Goal: Find specific page/section

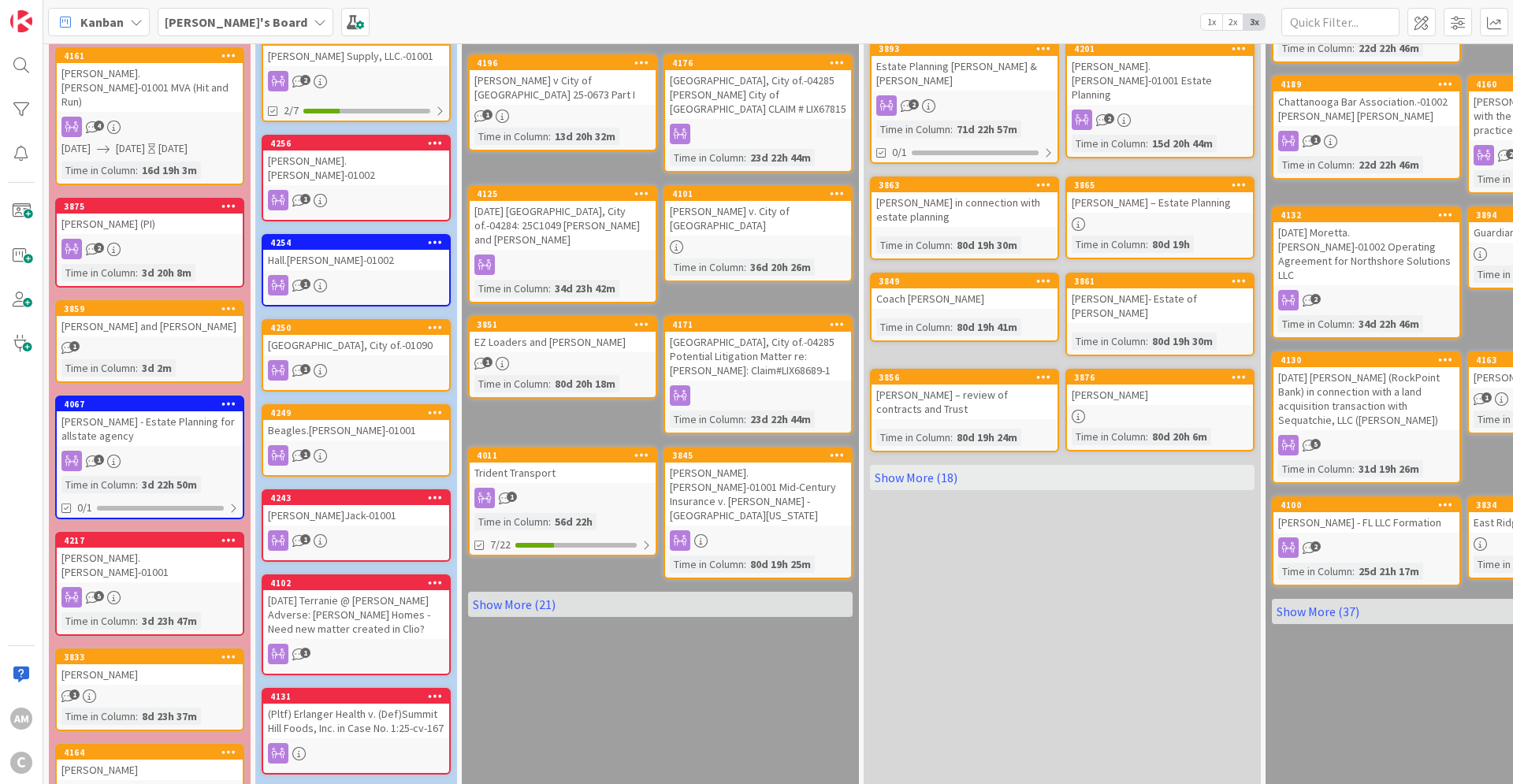
scroll to position [472, 0]
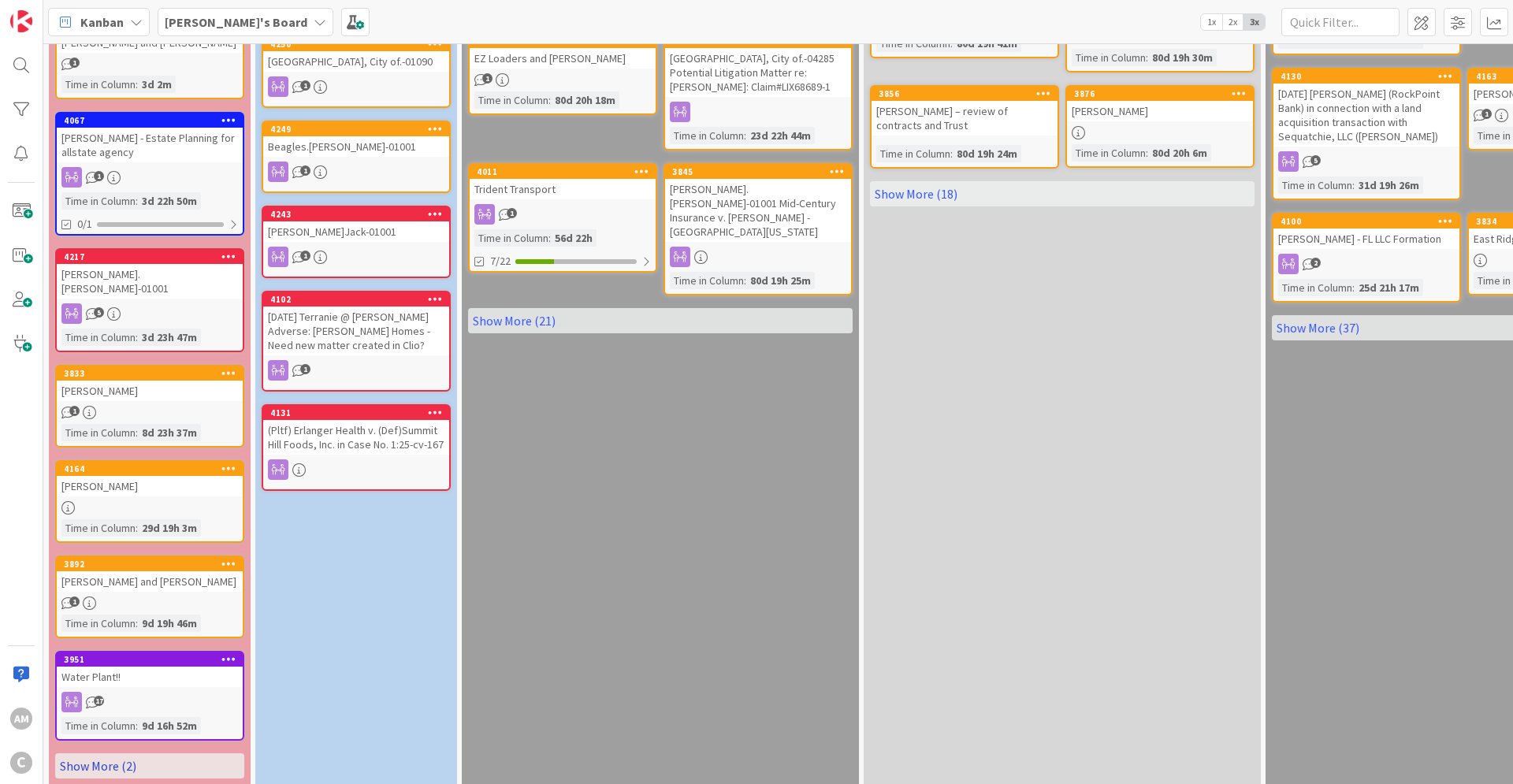
click at [96, 753] on link "Show More (2)" at bounding box center [149, 765] width 190 height 25
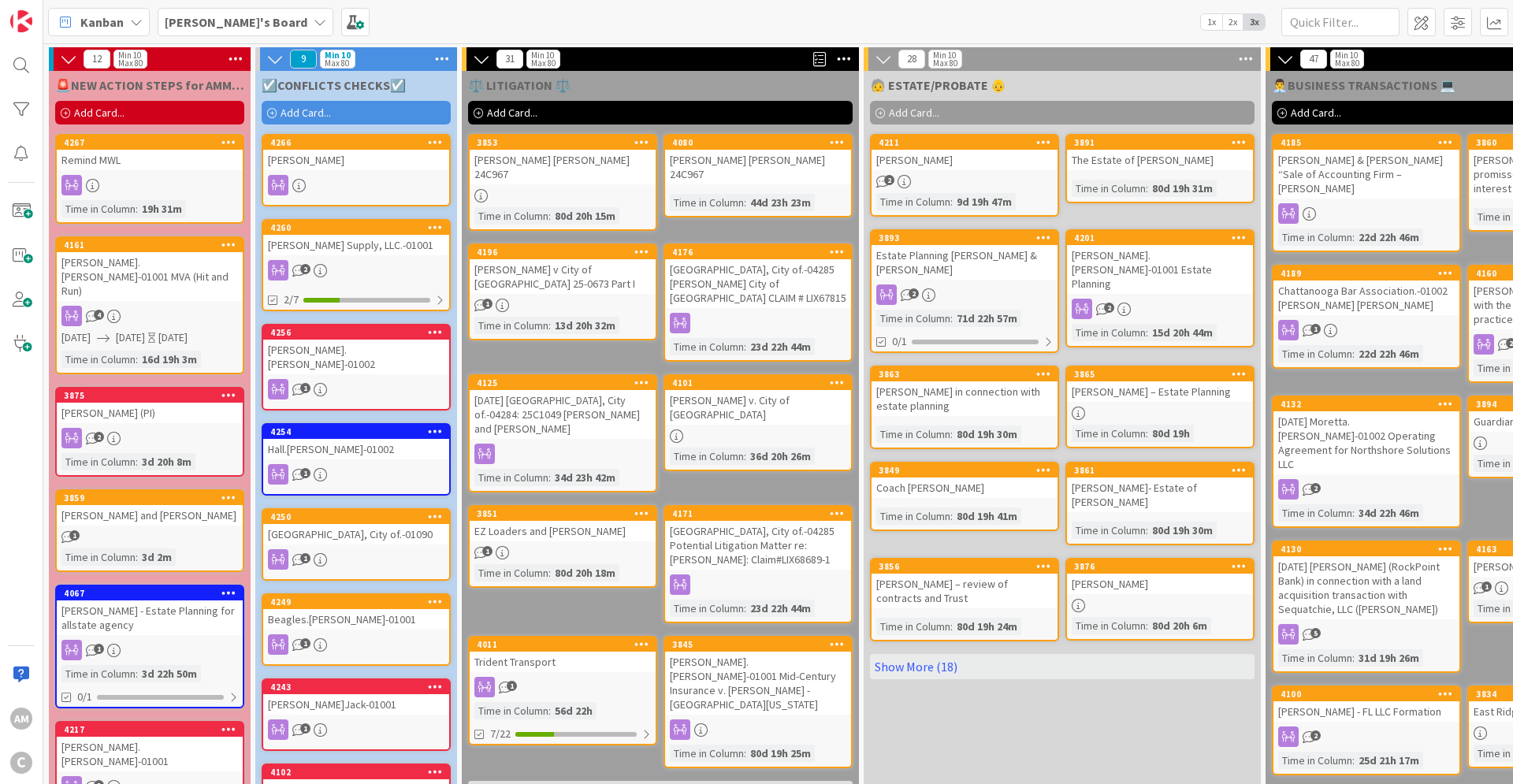
scroll to position [0, 0]
click at [910, 663] on link "Show More (18)" at bounding box center [1062, 666] width 385 height 25
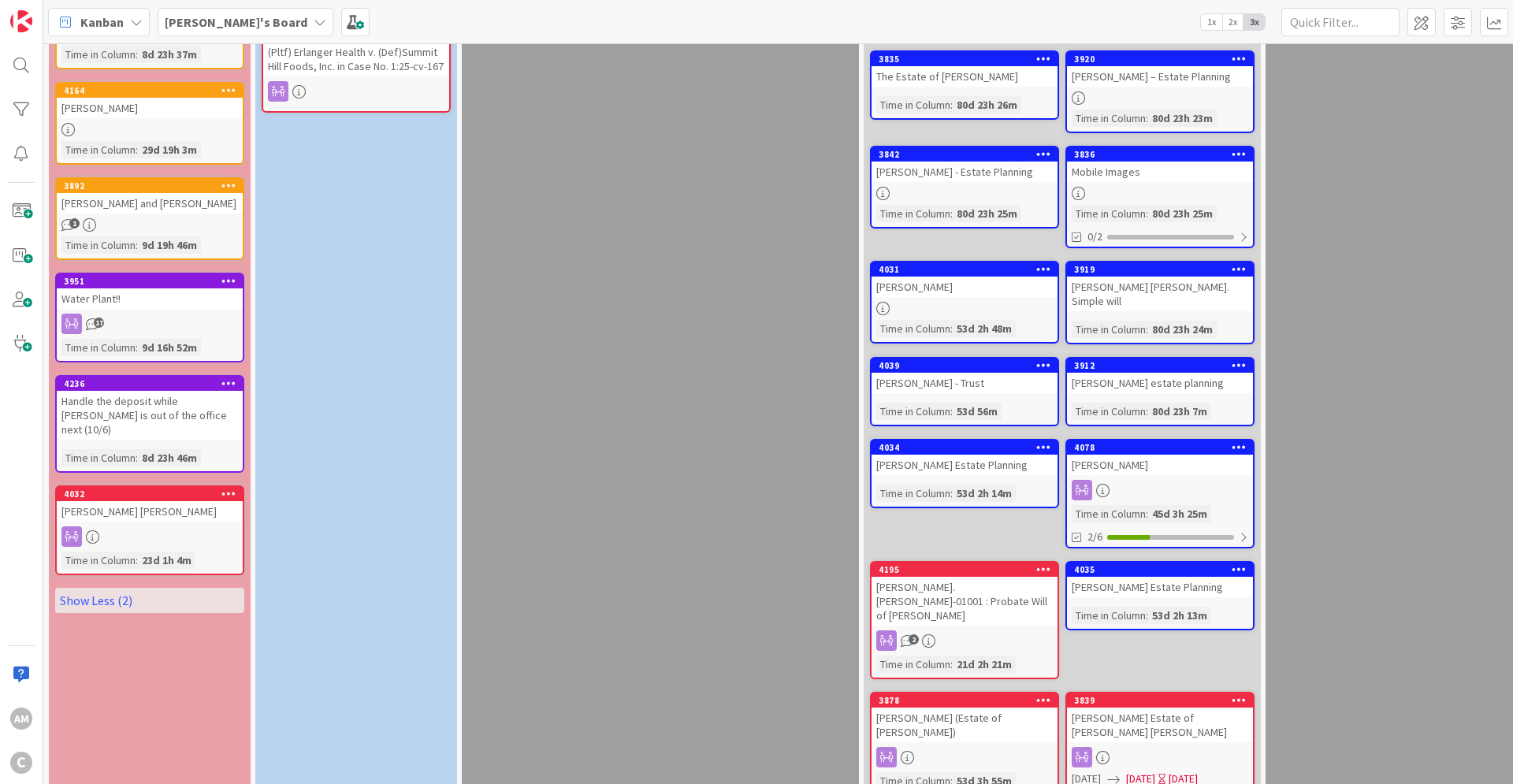
scroll to position [925, 0]
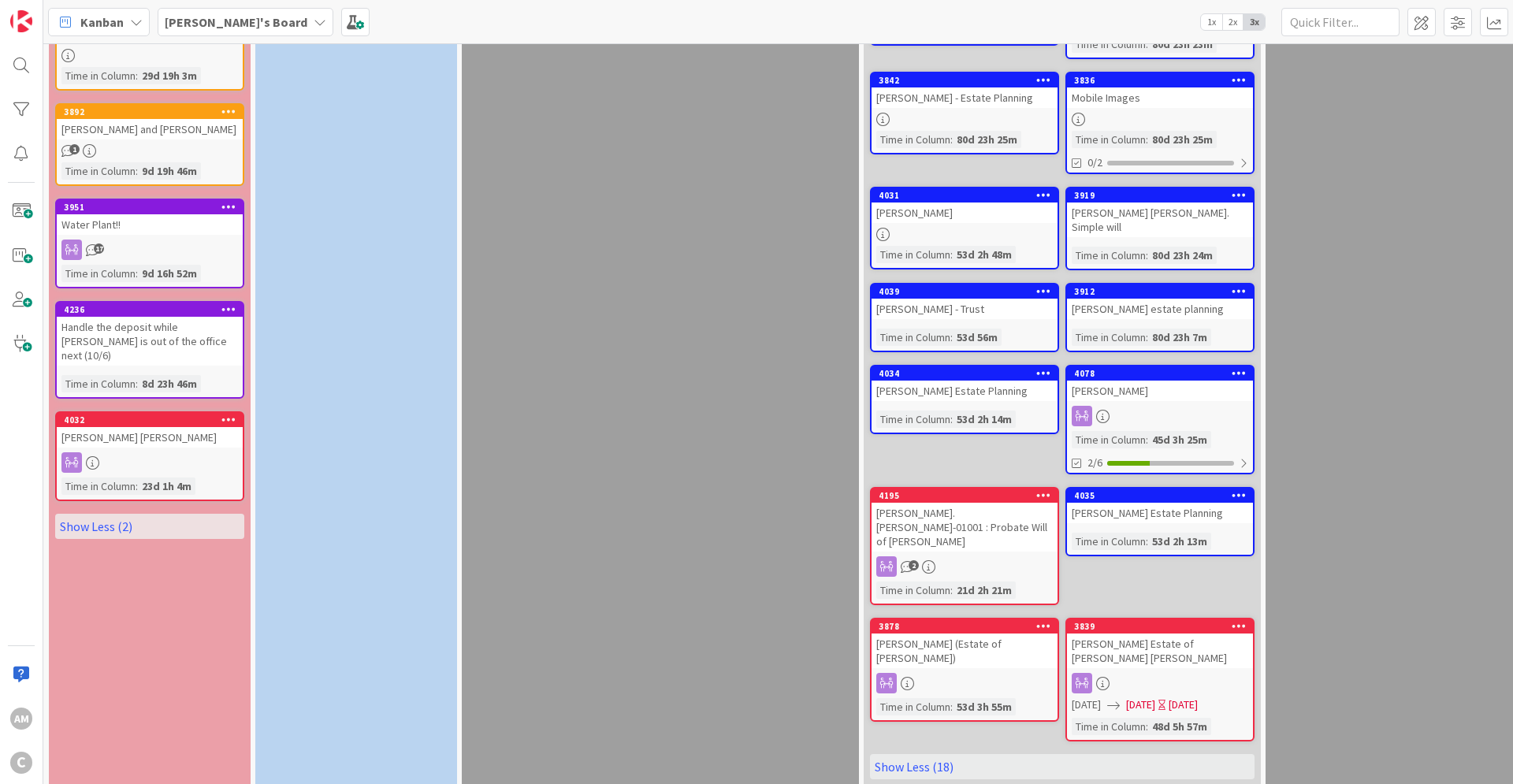
click at [1172, 503] on div "[PERSON_NAME] Estate Planning" at bounding box center [1159, 513] width 186 height 21
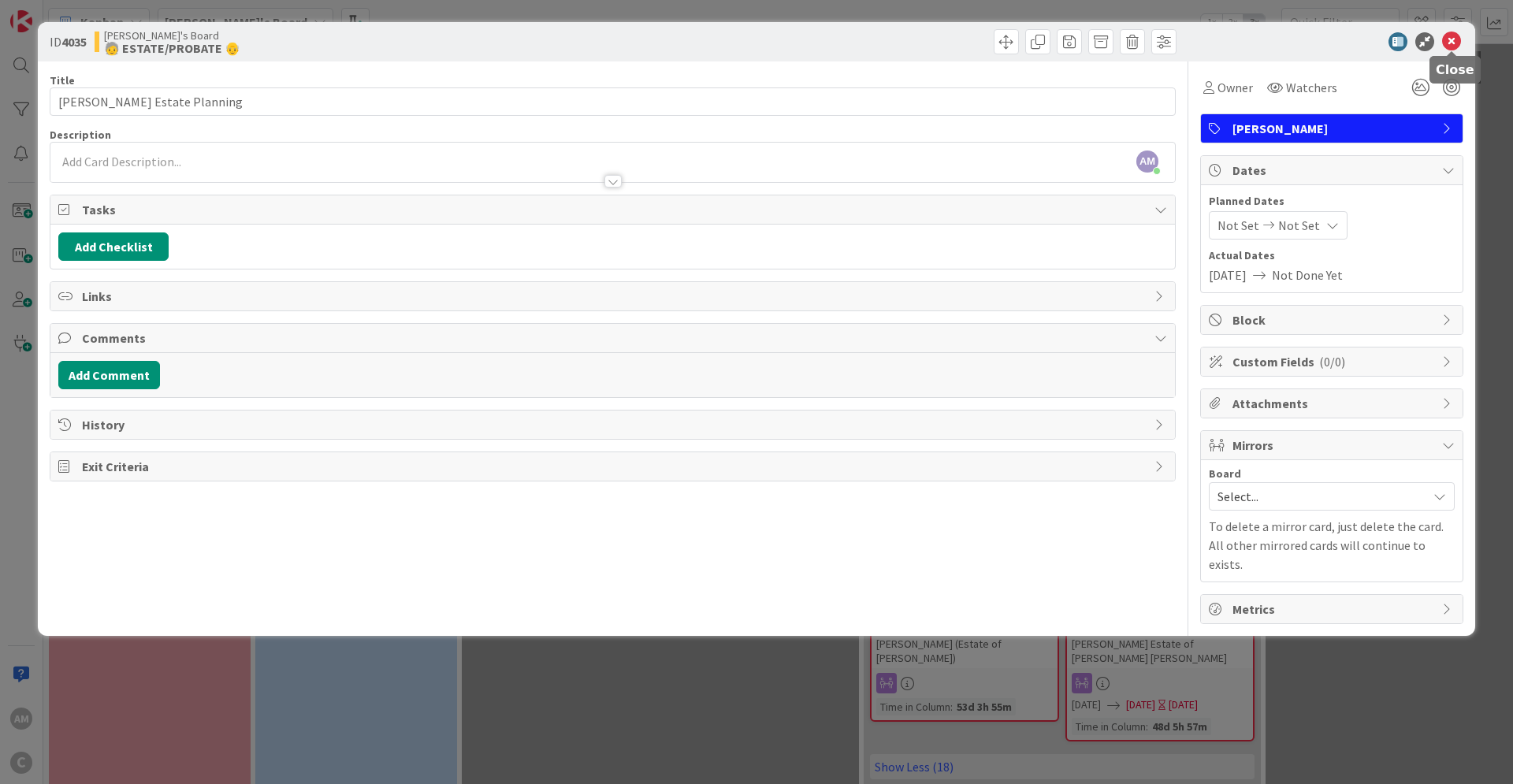
click at [1451, 34] on icon at bounding box center [1451, 41] width 19 height 19
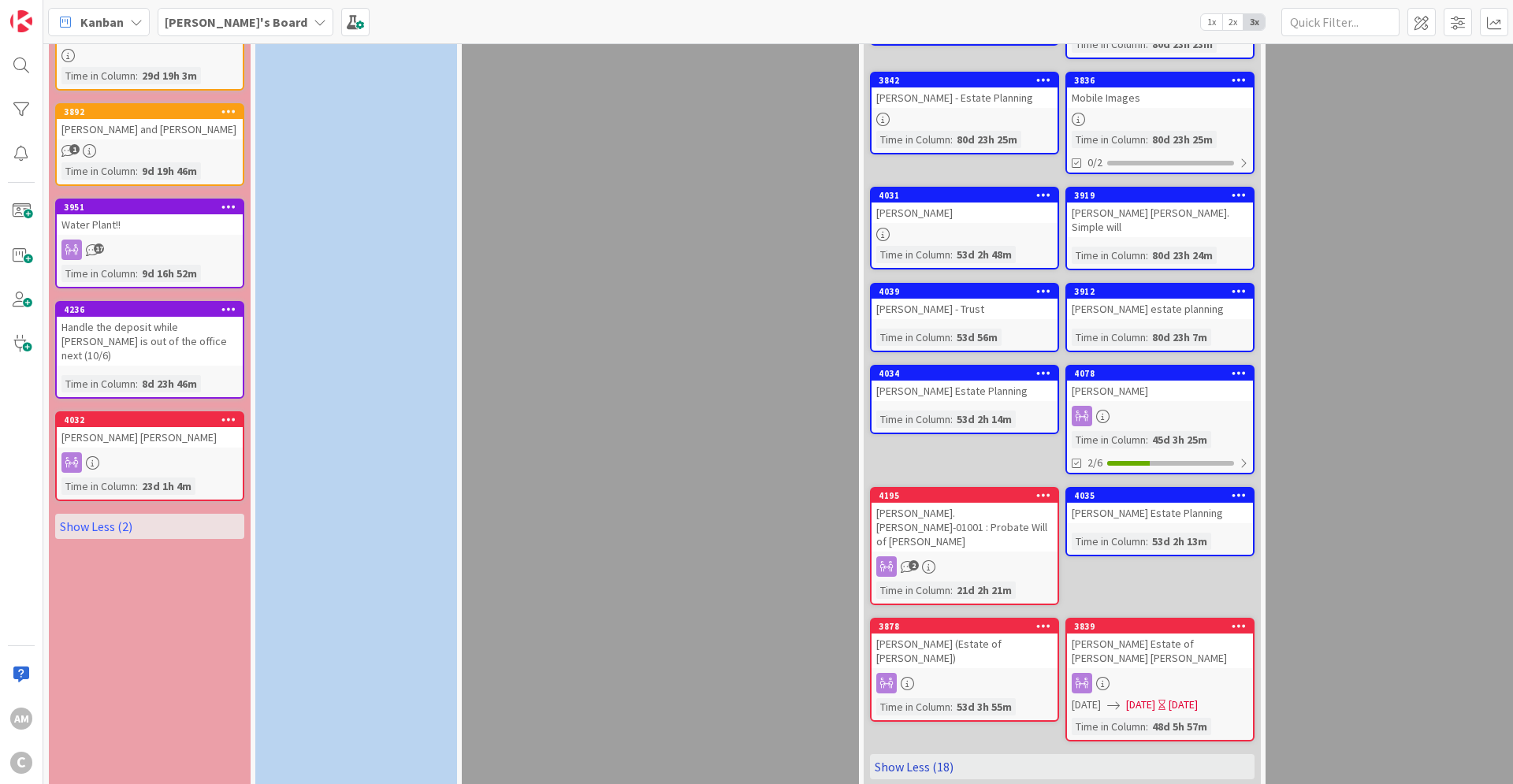
click at [902, 754] on link "Show Less (18)" at bounding box center [1062, 766] width 385 height 25
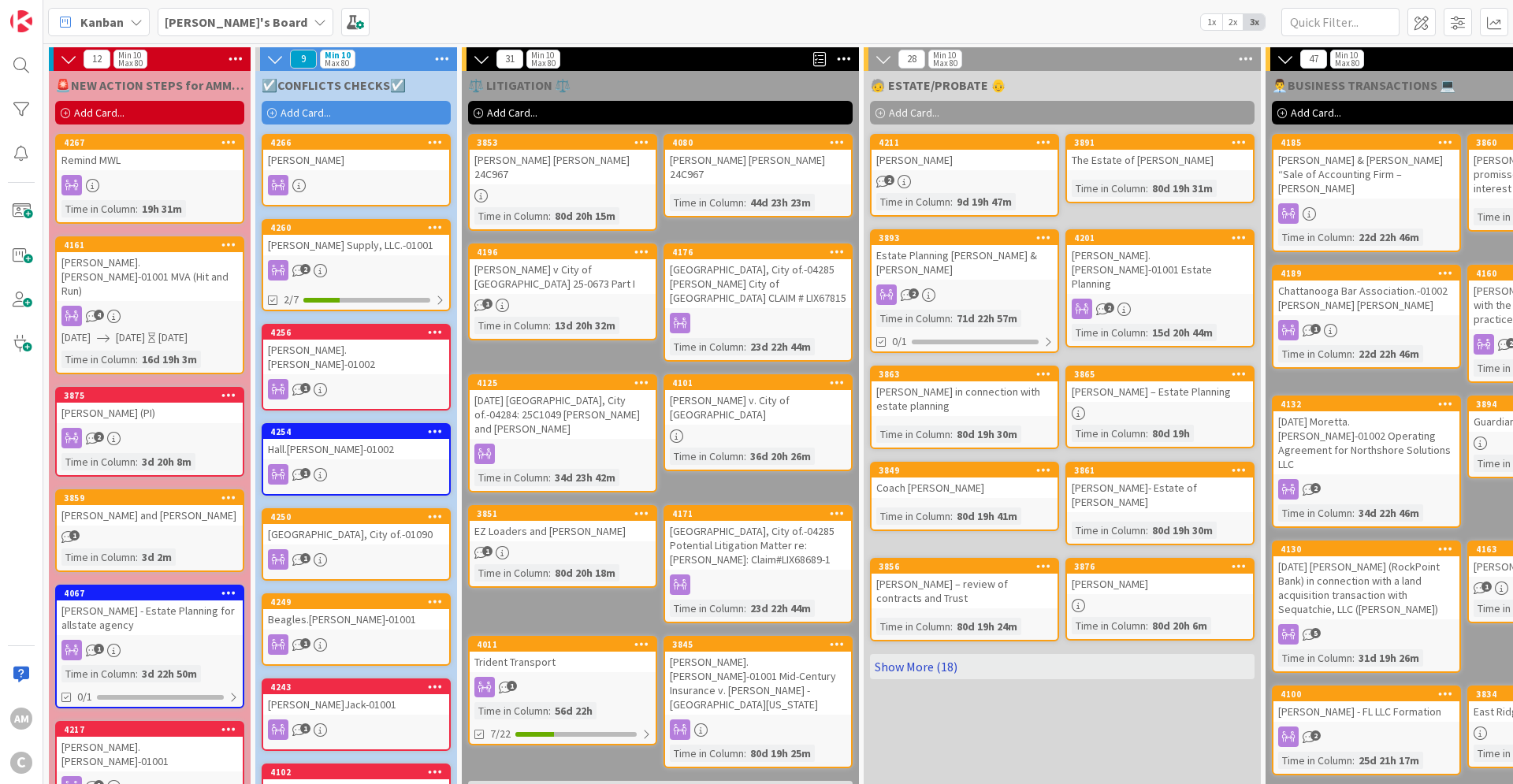
click at [929, 659] on link "Show More (18)" at bounding box center [1062, 666] width 385 height 25
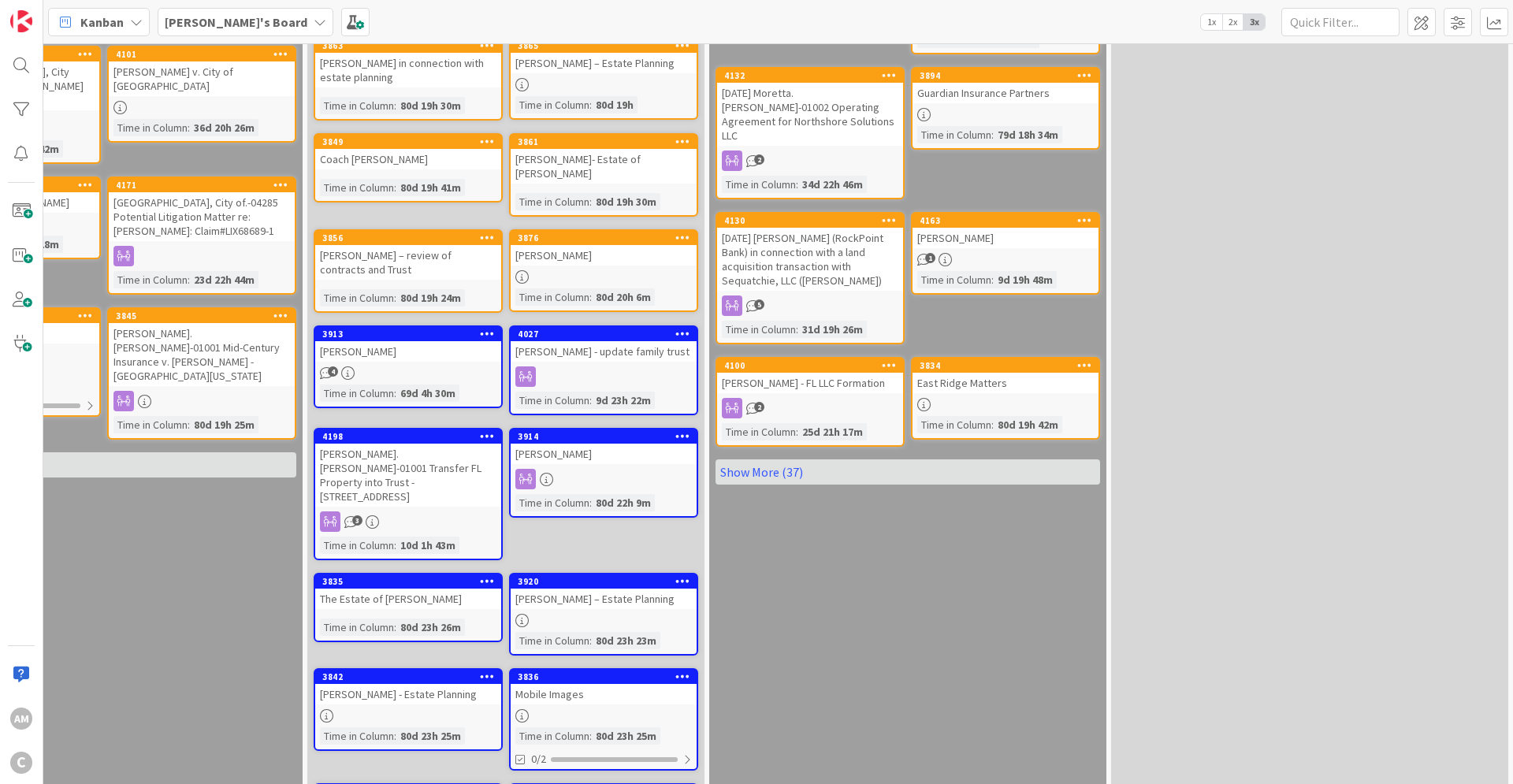
scroll to position [378, 556]
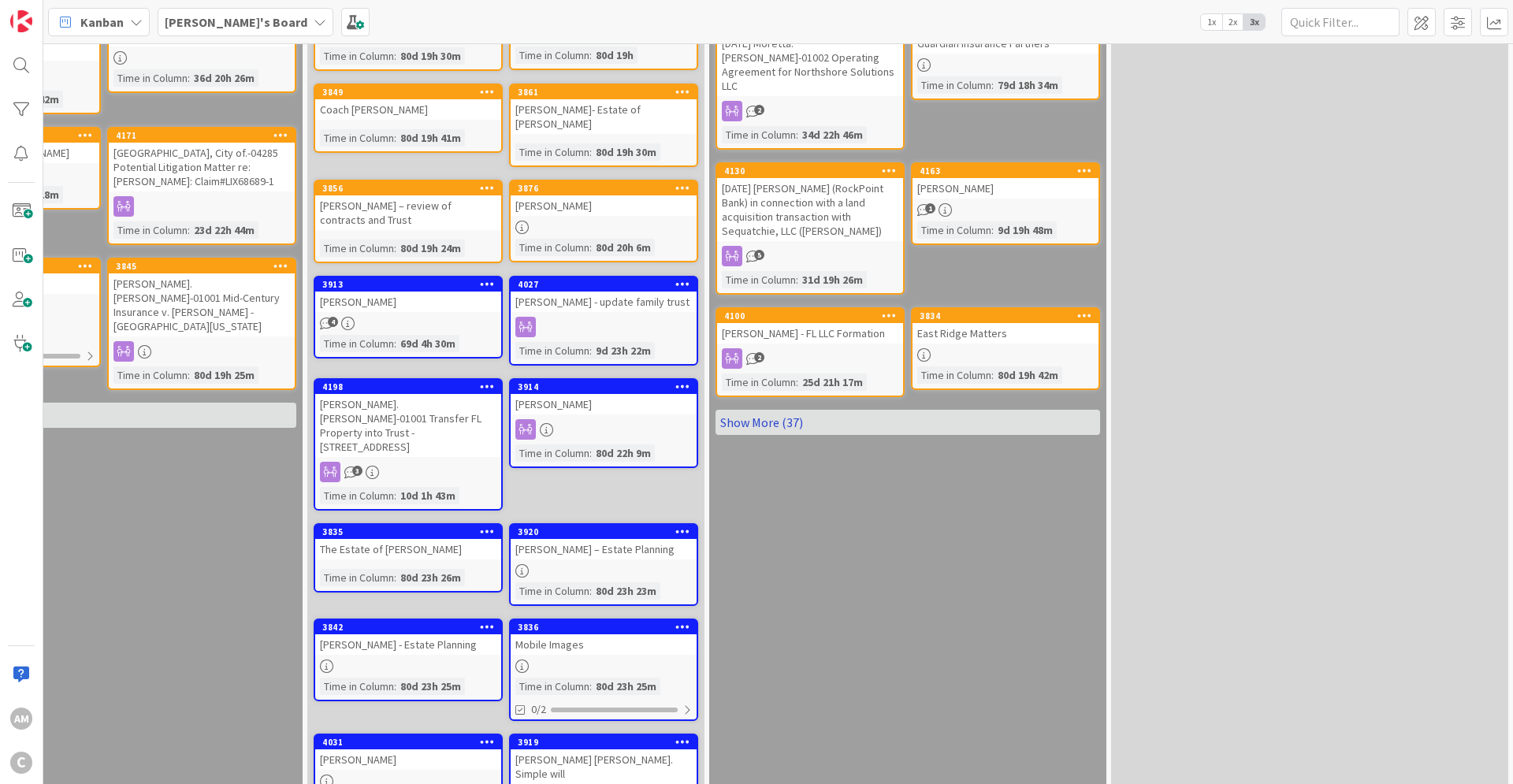
click at [769, 409] on link "Show More (37)" at bounding box center [907, 422] width 385 height 25
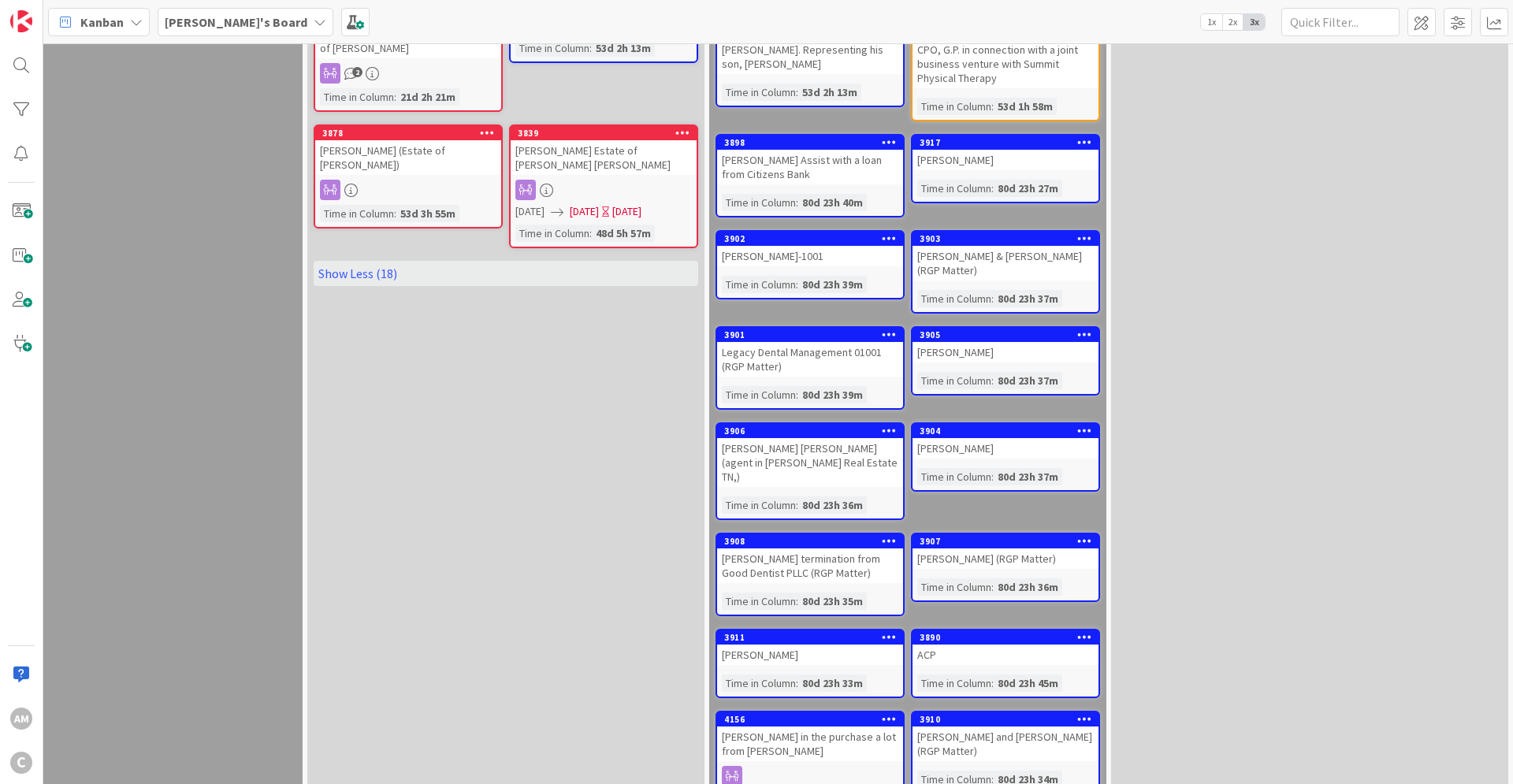
scroll to position [1702, 556]
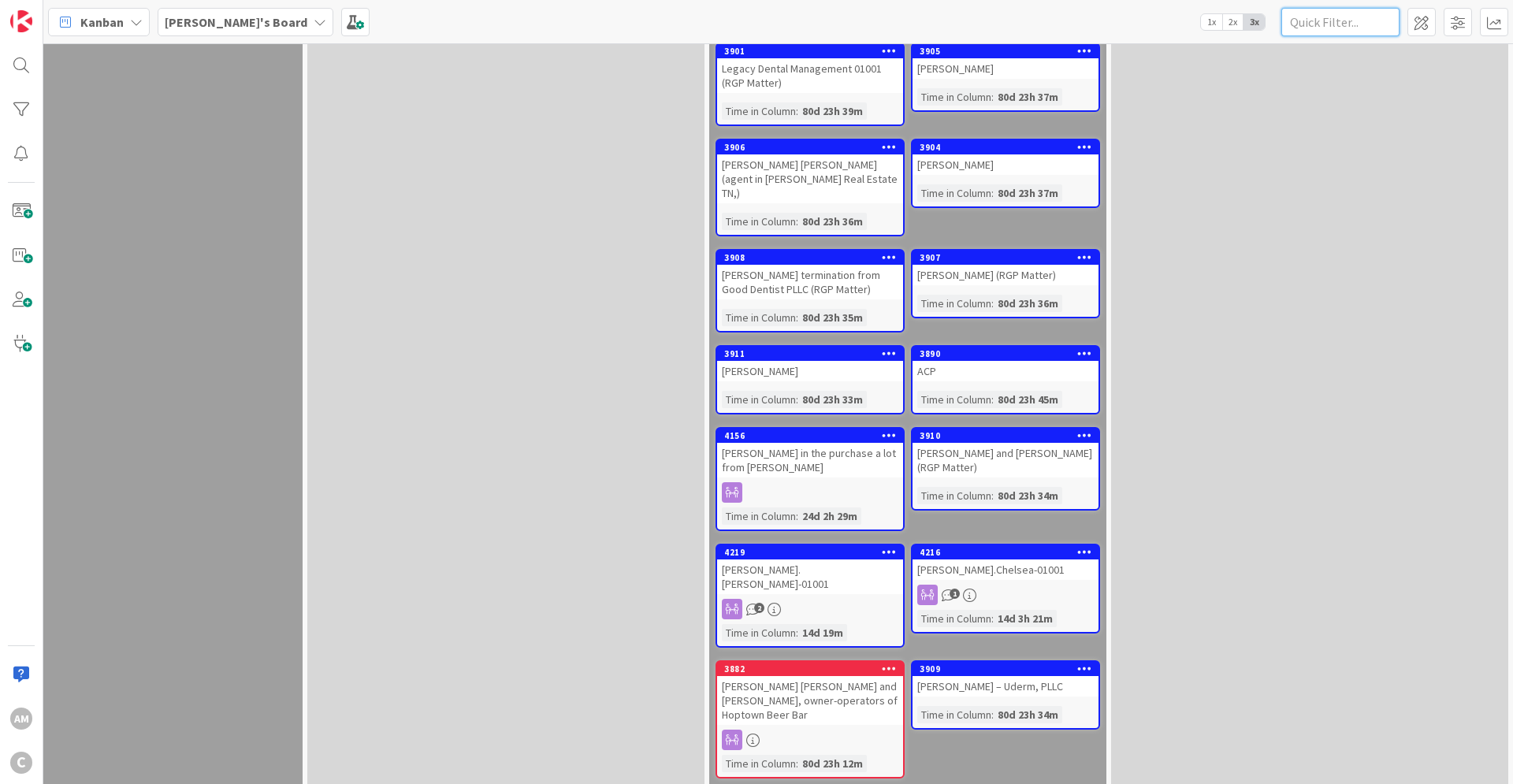
click at [1340, 19] on input "text" at bounding box center [1341, 22] width 118 height 29
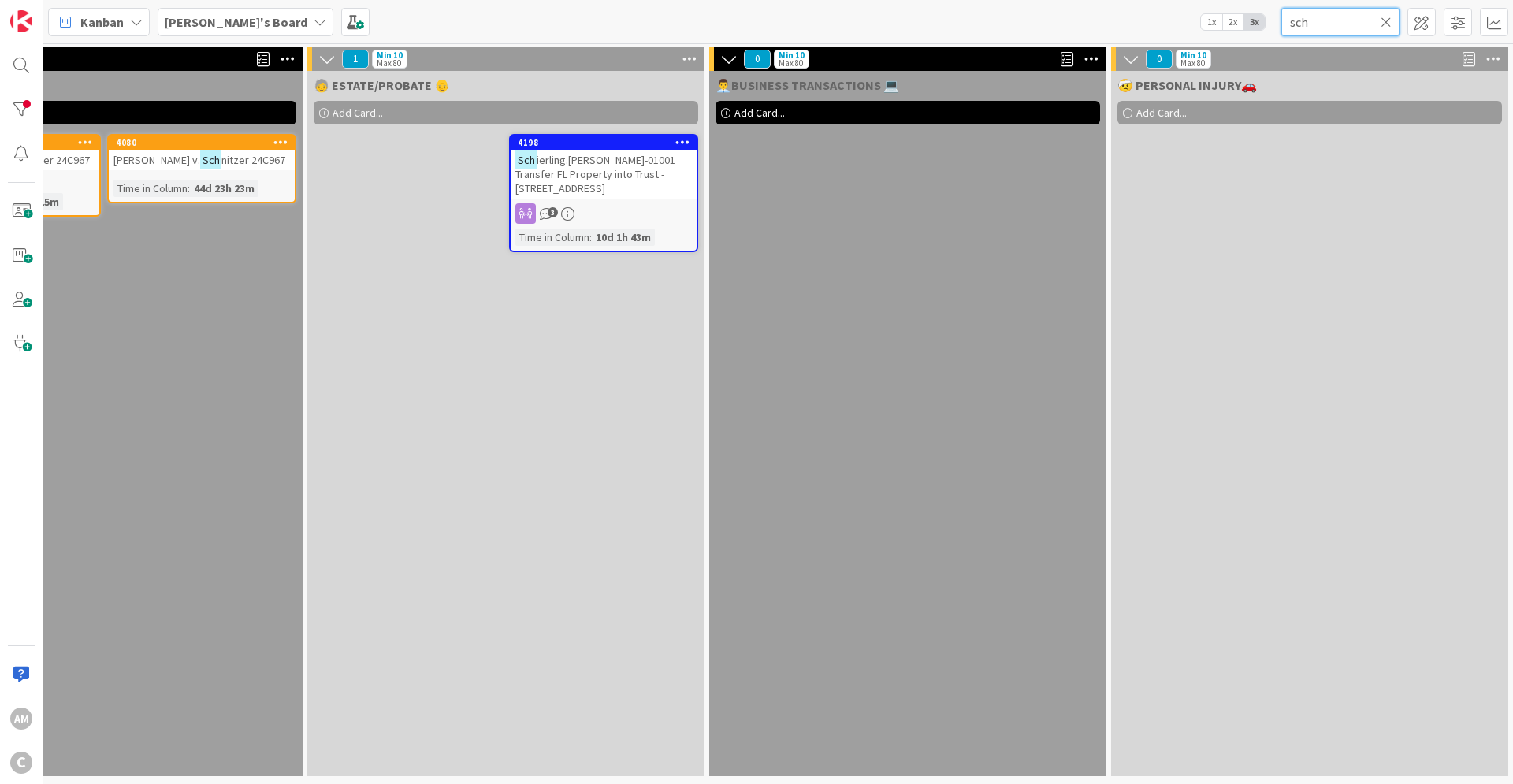
scroll to position [0, 556]
type input "sch"
click at [654, 198] on div "Sch ierling.[PERSON_NAME]-01001 Transfer FL Property into Trust - [STREET_ADDRE…" at bounding box center [603, 174] width 186 height 49
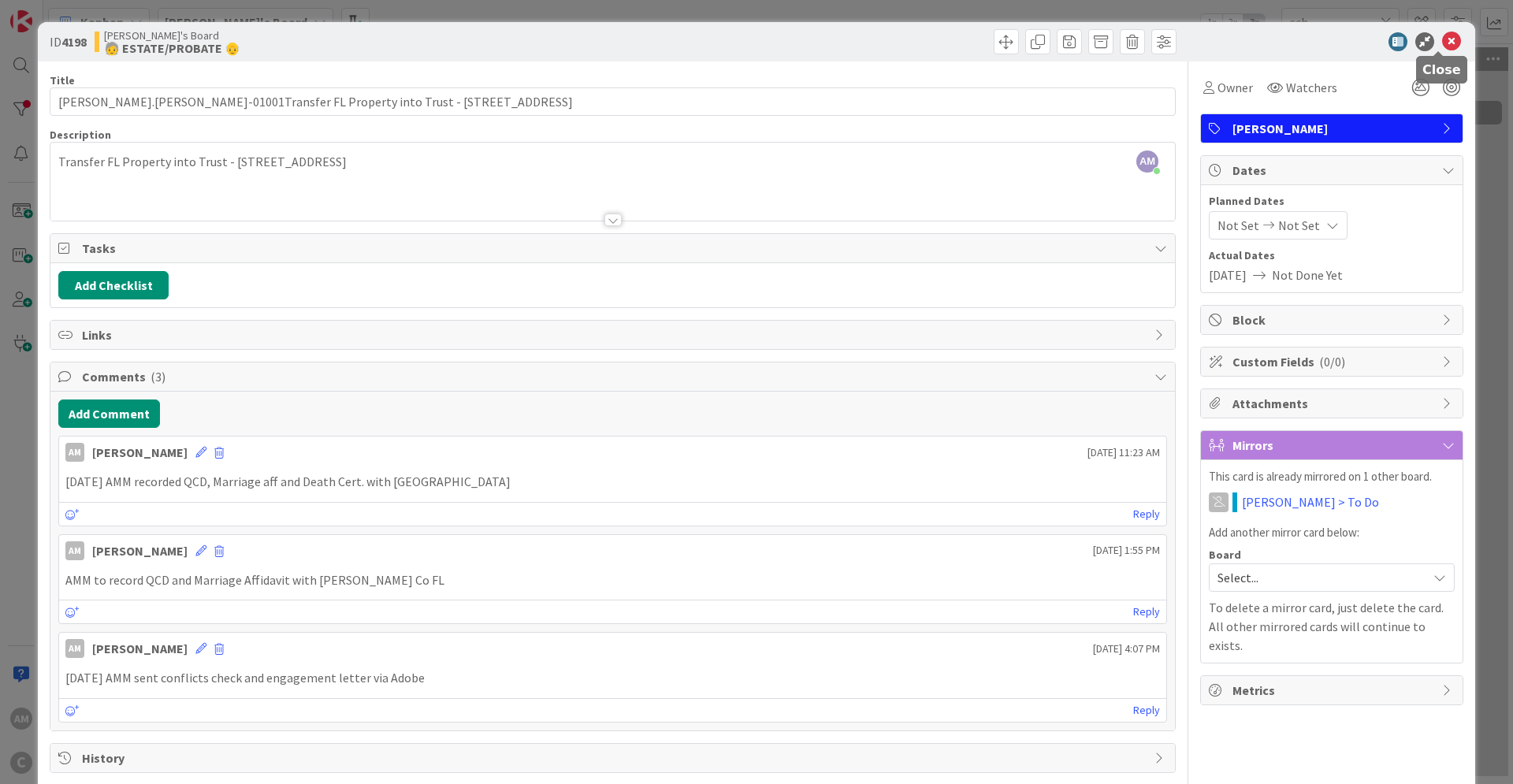
click at [1442, 46] on icon at bounding box center [1451, 41] width 19 height 19
